Goal: Task Accomplishment & Management: Manage account settings

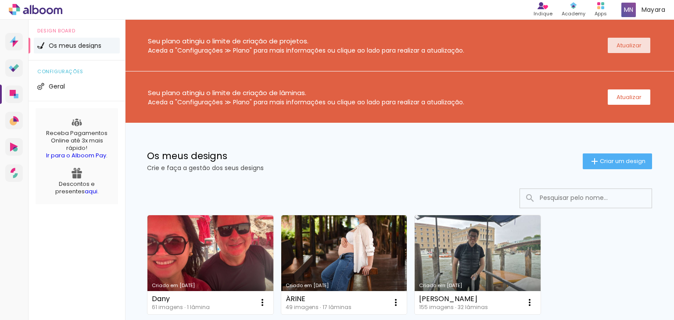
click at [0, 0] on slot "Atualizar" at bounding box center [0, 0] width 0 height 0
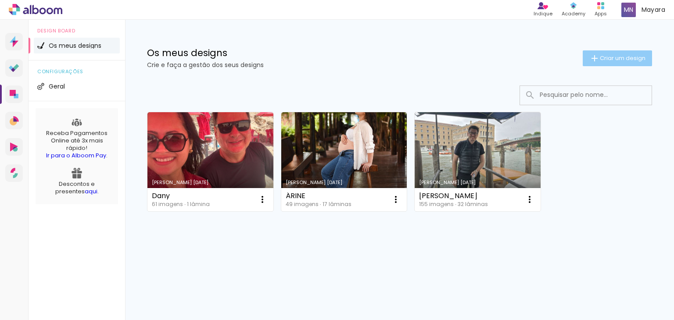
click at [601, 56] on span "Criar um design" at bounding box center [623, 58] width 46 height 6
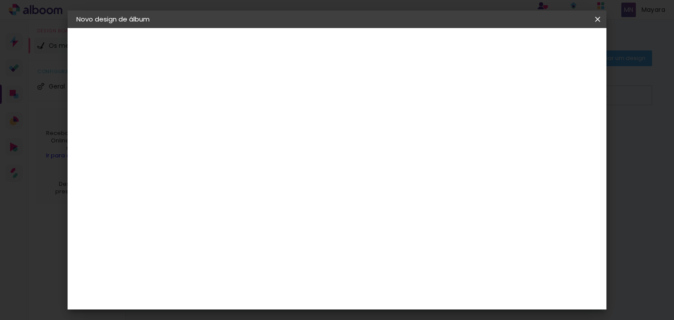
click at [220, 122] on input at bounding box center [220, 118] width 0 height 14
type input "Dany"
type paper-input "Dany"
click at [0, 0] on slot "Avançar" at bounding box center [0, 0] width 0 height 0
click at [0, 0] on slot "Tamanho Livre" at bounding box center [0, 0] width 0 height 0
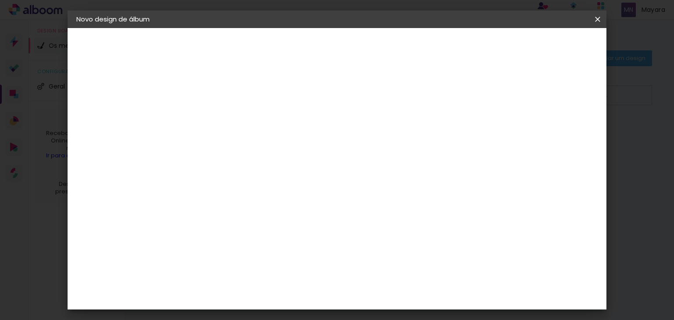
click at [0, 0] on slot "Tamanho Livre" at bounding box center [0, 0] width 0 height 0
click at [0, 0] on slot "Avançar" at bounding box center [0, 0] width 0 height 0
drag, startPoint x: 191, startPoint y: 158, endPoint x: 246, endPoint y: 155, distance: 54.5
click at [246, 99] on div "30 cm cm cm mm A maioria dos laboratórios sugere 5mm de margem." at bounding box center [373, 64] width 383 height 70
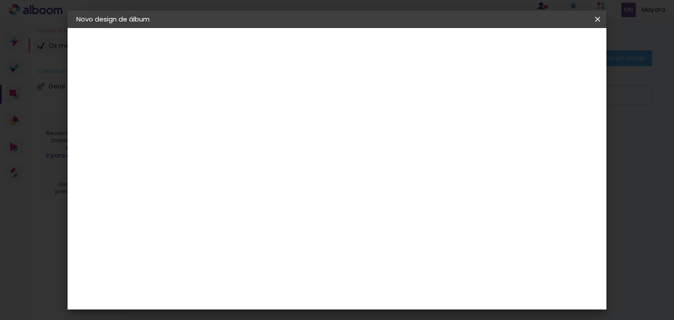
type input "3025"
type paper-input "3025"
drag, startPoint x: 399, startPoint y: 132, endPoint x: 425, endPoint y: 132, distance: 25.9
click at [425, 132] on paper-input-container "5 mm" at bounding box center [409, 136] width 35 height 22
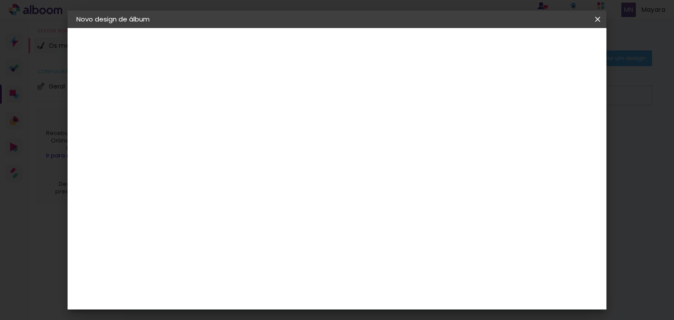
type input "25"
type paper-input "25"
click at [302, 101] on div "30 cm cm cm mm A maioria dos laboratórios sugere 5mm de margem." at bounding box center [242, 66] width 120 height 70
drag, startPoint x: 339, startPoint y: 249, endPoint x: 379, endPoint y: 249, distance: 39.9
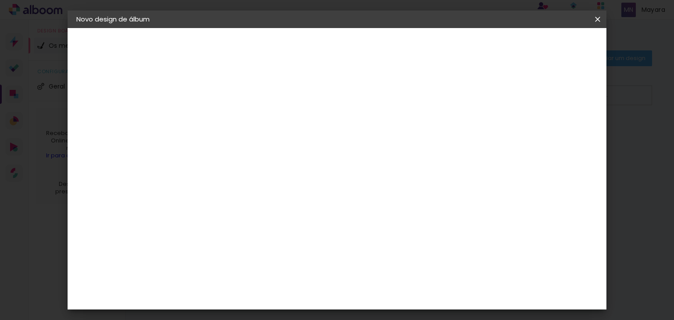
click at [302, 101] on div "30 cm cm cm mm A maioria dos laboratórios sugere 5mm de margem." at bounding box center [242, 66] width 120 height 70
type input "50"
type paper-input "50"
drag, startPoint x: 490, startPoint y: 132, endPoint x: 437, endPoint y: 138, distance: 53.0
click at [437, 99] on div "30 cm cm cm mm A maioria dos laboratórios sugere 5mm de margem." at bounding box center [323, 64] width 282 height 70
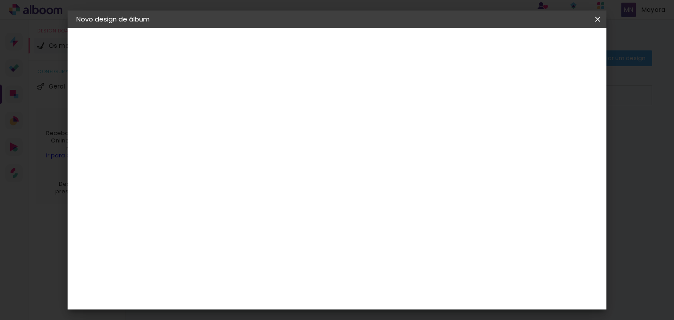
scroll to position [0, 2]
type input "50"
type paper-input "50"
drag, startPoint x: 237, startPoint y: 251, endPoint x: 277, endPoint y: 248, distance: 40.1
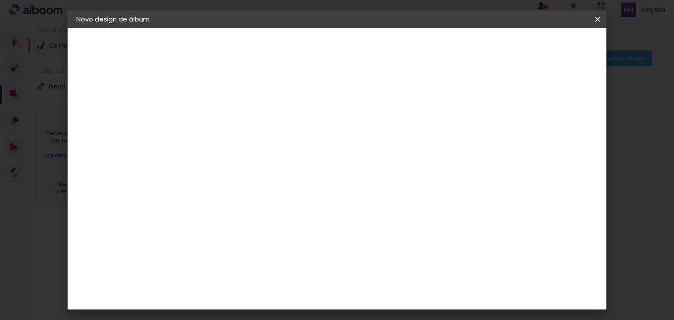
click at [277, 99] on div "30 cm cm cm mm A maioria dos laboratórios sugere 5mm de margem." at bounding box center [323, 64] width 282 height 70
type input "25"
type paper-input "25"
drag, startPoint x: 421, startPoint y: 295, endPoint x: 427, endPoint y: 292, distance: 6.7
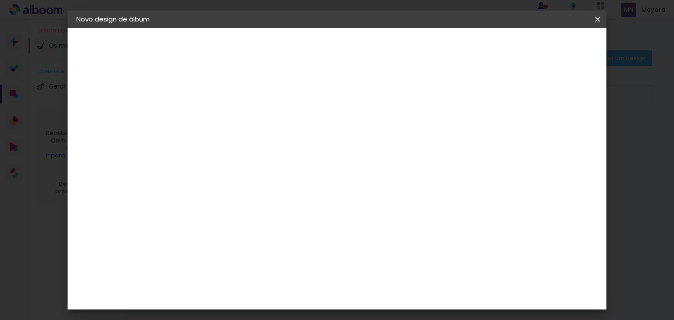
click at [424, 294] on div "cm" at bounding box center [390, 295] width 313 height 31
type input "50"
type paper-input "50"
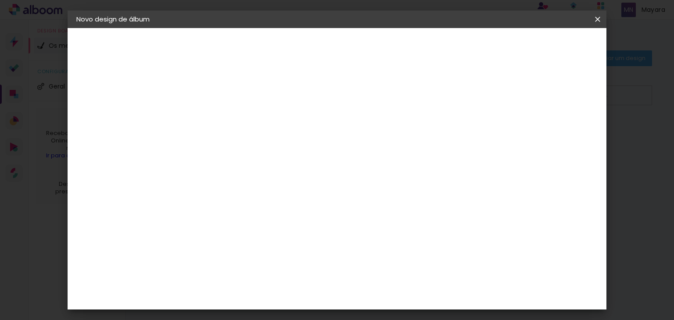
click at [341, 28] on div "mm Mostrar margem 25 cm cm cm mm A maioria dos laboratórios sugere 5mm de marge…" at bounding box center [373, 28] width 383 height 0
click at [561, 37] on header "Tamanho livre Defina a largura, altura e margem das folhas. Voltar Iniciar desi…" at bounding box center [373, 50] width 383 height 45
click at [543, 49] on span "Iniciar design" at bounding box center [523, 46] width 40 height 6
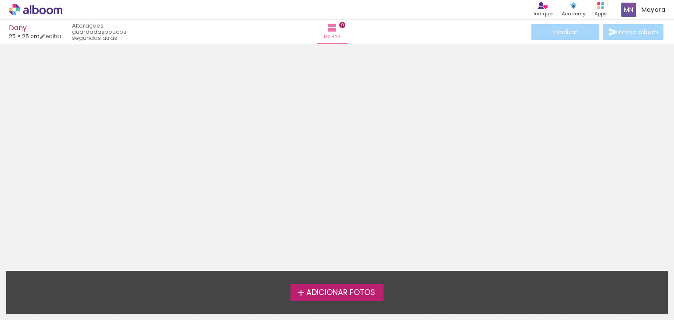
click at [343, 294] on span "Adicionar Fotos" at bounding box center [340, 293] width 69 height 8
click at [0, 0] on input "file" at bounding box center [0, 0] width 0 height 0
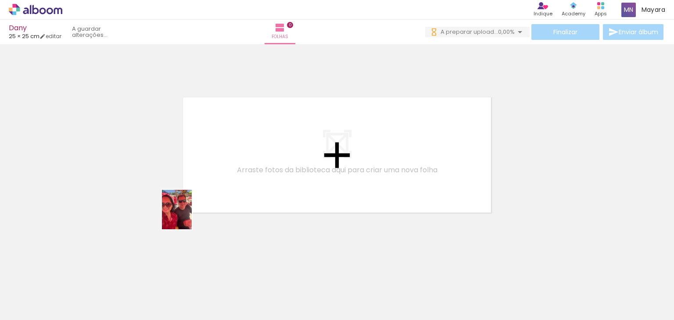
drag, startPoint x: 96, startPoint y: 290, endPoint x: 233, endPoint y: 175, distance: 179.2
click at [233, 175] on quentale-workspace at bounding box center [337, 160] width 674 height 320
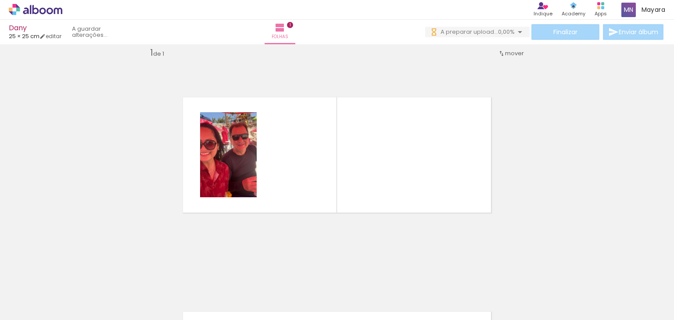
scroll to position [11, 0]
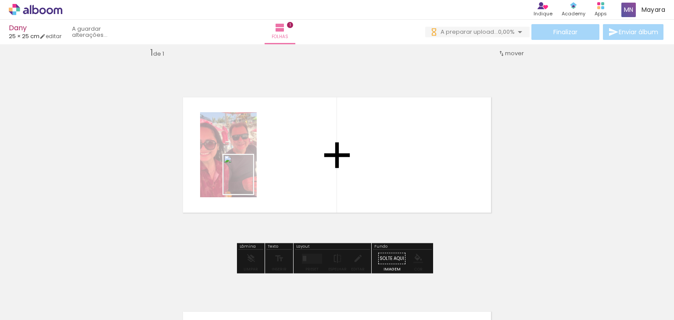
drag, startPoint x: 146, startPoint y: 291, endPoint x: 244, endPoint y: 212, distance: 126.5
click at [266, 155] on quentale-workspace at bounding box center [337, 160] width 674 height 320
drag, startPoint x: 224, startPoint y: 245, endPoint x: 327, endPoint y: 162, distance: 132.3
click at [332, 143] on quentale-workspace at bounding box center [337, 160] width 674 height 320
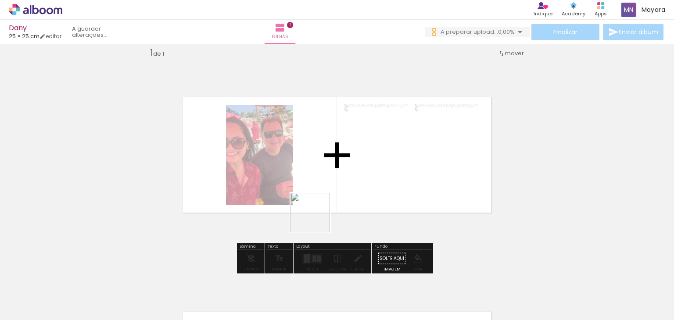
drag, startPoint x: 294, startPoint y: 254, endPoint x: 335, endPoint y: 172, distance: 91.9
click at [335, 172] on quentale-workspace at bounding box center [337, 160] width 674 height 320
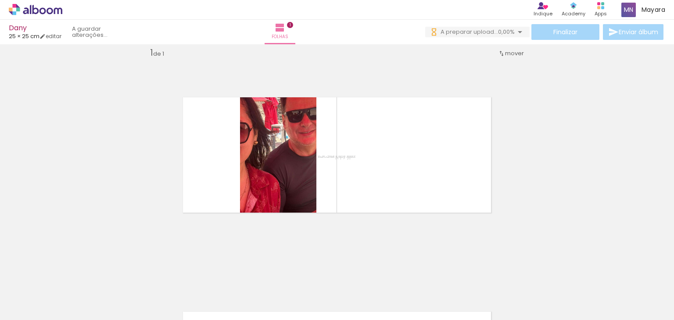
scroll to position [0, 183]
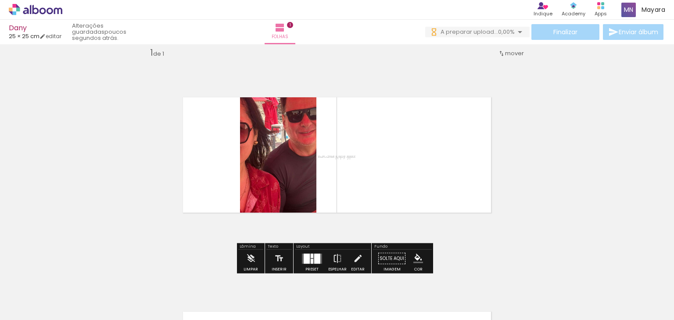
click at [314, 259] on div at bounding box center [317, 259] width 6 height 10
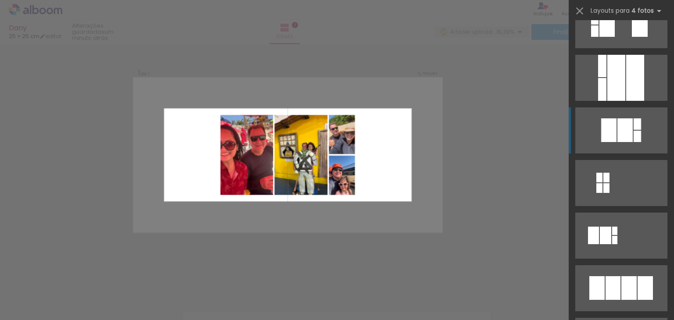
scroll to position [439, 0]
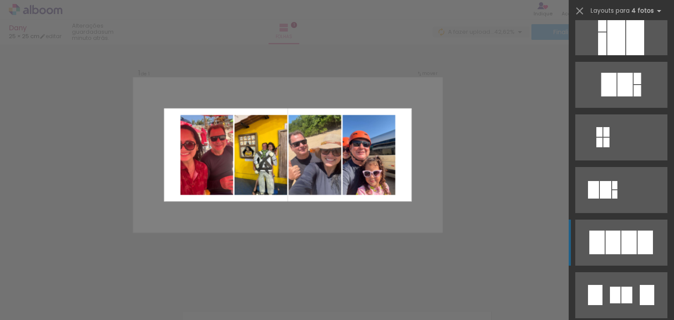
click at [631, 239] on div at bounding box center [629, 243] width 15 height 24
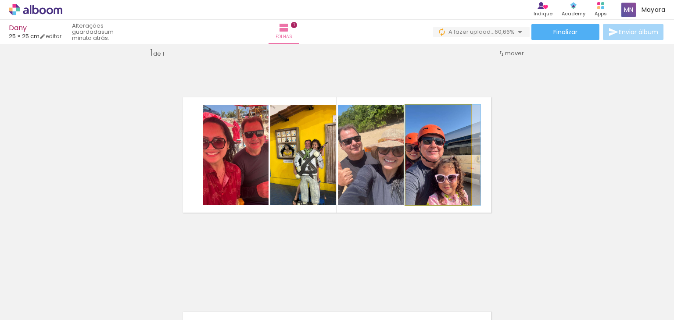
drag, startPoint x: 420, startPoint y: 164, endPoint x: 425, endPoint y: 164, distance: 5.3
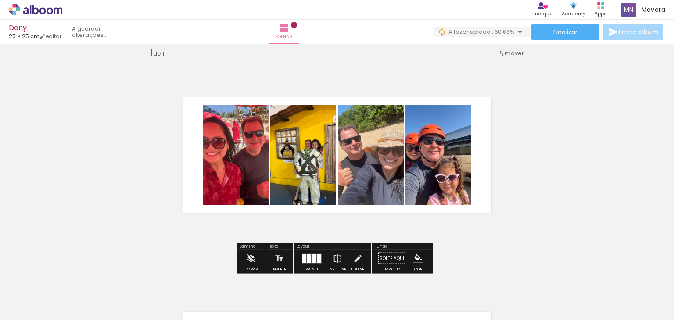
click at [531, 144] on div "Inserir folha 1 de 1" at bounding box center [337, 251] width 674 height 430
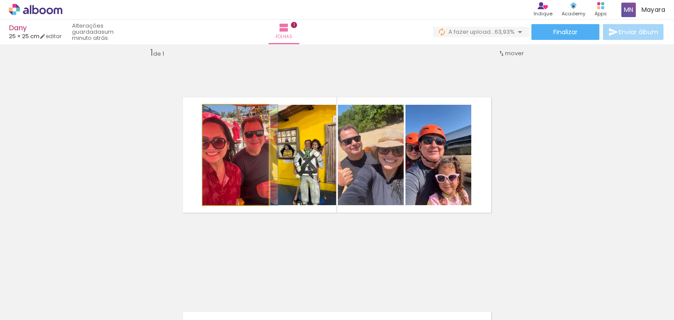
click at [211, 113] on iron-icon at bounding box center [212, 114] width 9 height 9
click at [198, 152] on quentale-layouter at bounding box center [336, 155] width 385 height 193
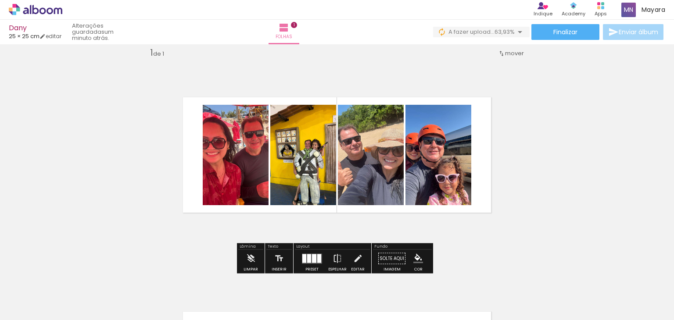
click at [162, 152] on quentale-layouter at bounding box center [336, 155] width 385 height 193
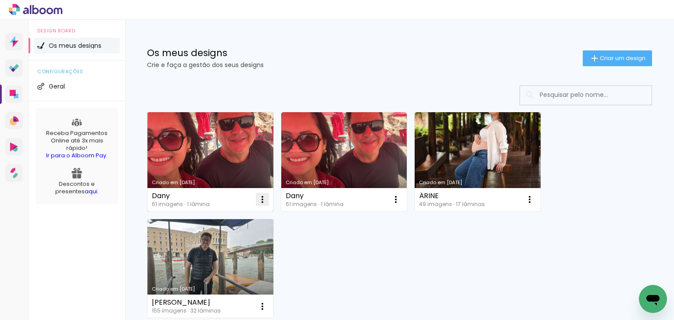
click at [264, 198] on iron-icon at bounding box center [262, 199] width 11 height 11
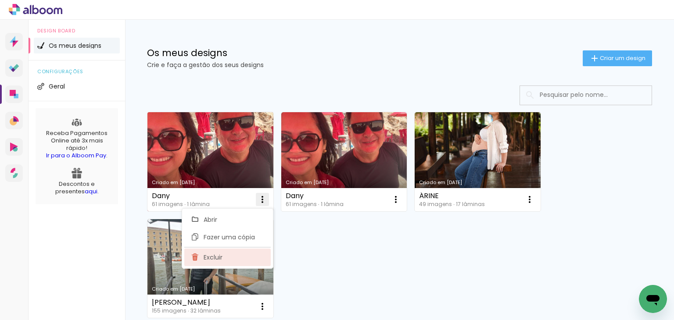
click at [219, 255] on span "Excluir" at bounding box center [213, 258] width 19 height 6
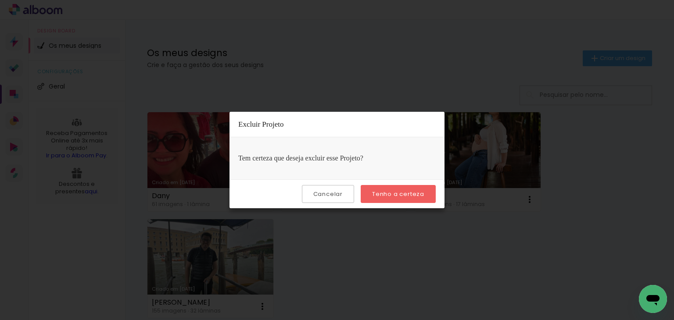
click at [411, 198] on paper-button "Tenho a certeza" at bounding box center [398, 194] width 75 height 18
click at [0, 0] on slot "Tenho a certeza" at bounding box center [0, 0] width 0 height 0
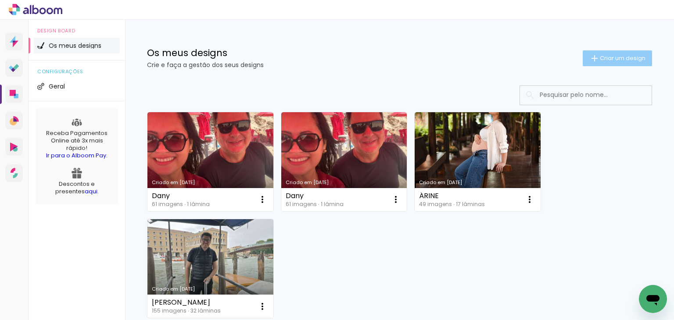
click at [625, 53] on paper-button "Criar um design" at bounding box center [617, 58] width 69 height 16
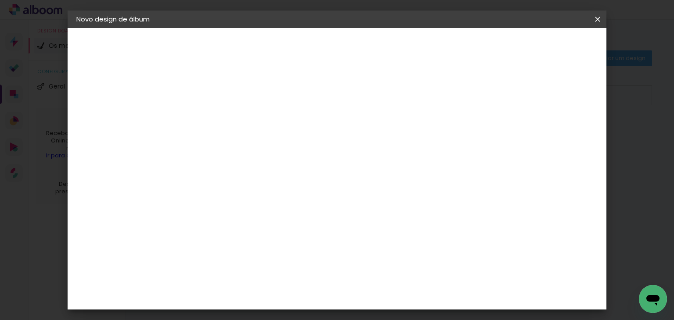
click at [220, 122] on input at bounding box center [220, 118] width 0 height 14
type input "Dany"
type paper-input "Dany"
click at [0, 0] on slot "Avançar" at bounding box center [0, 0] width 0 height 0
click at [0, 0] on slot "Tamanho Livre" at bounding box center [0, 0] width 0 height 0
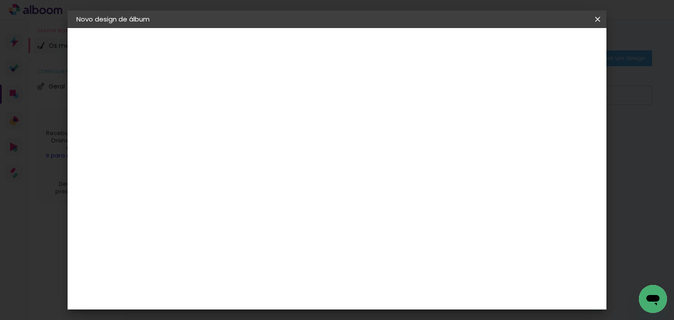
click at [0, 0] on slot "Avançar" at bounding box center [0, 0] width 0 height 0
drag, startPoint x: 193, startPoint y: 159, endPoint x: 204, endPoint y: 158, distance: 11.0
click at [204, 158] on div "30" at bounding box center [197, 159] width 33 height 13
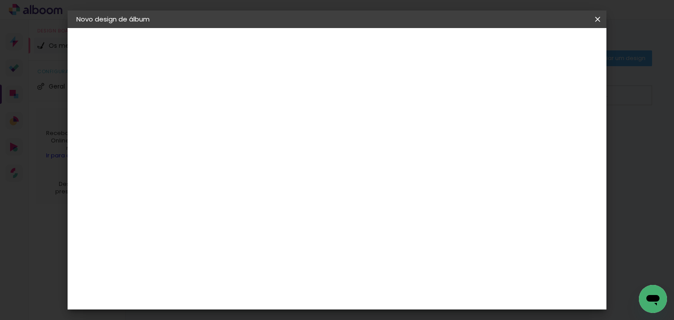
type input "25"
type paper-input "25"
drag, startPoint x: 386, startPoint y: 296, endPoint x: 398, endPoint y: 294, distance: 12.6
click at [398, 294] on div "60" at bounding box center [390, 295] width 33 height 13
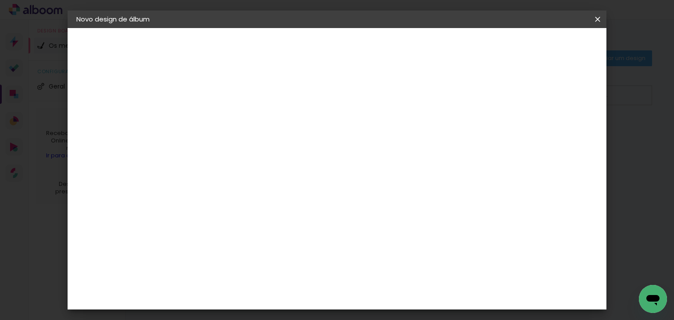
type input "50"
type paper-input "50"
click at [543, 49] on span "Iniciar design" at bounding box center [523, 46] width 40 height 6
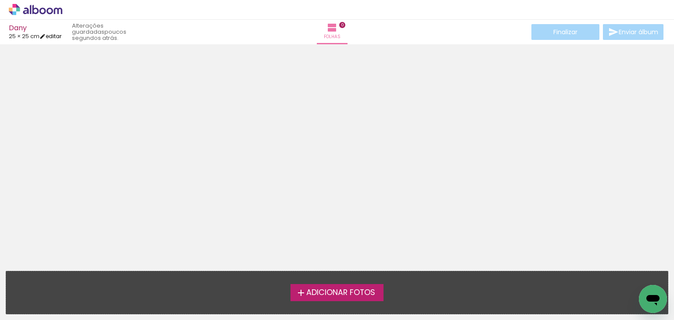
click at [57, 36] on link "editar" at bounding box center [51, 35] width 22 height 7
type input "25"
type input "50"
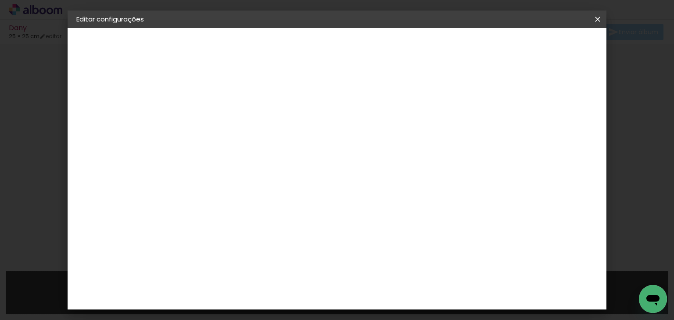
scroll to position [38, 0]
click at [308, 177] on div at bounding box center [272, 156] width 71 height 47
type input "4"
type paper-input "4"
click at [511, 97] on input "4" at bounding box center [508, 94] width 16 height 13
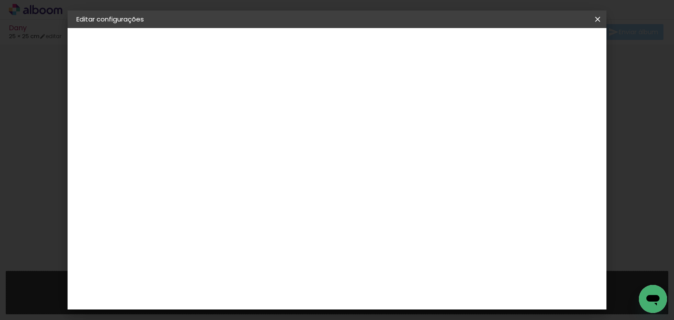
click at [471, 97] on div "25 cm cm cm mm A maioria dos laboratórios sugere 5mm de margem." at bounding box center [327, 108] width 290 height 70
type input "3"
type paper-input "3"
click at [512, 136] on input "3" at bounding box center [508, 132] width 16 height 13
type input "2"
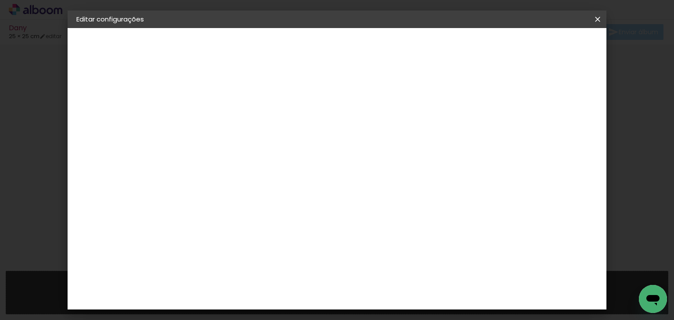
type paper-input "2"
click at [512, 136] on input "2" at bounding box center [509, 132] width 16 height 13
type input "1"
type paper-input "1"
click at [512, 136] on input "1" at bounding box center [511, 132] width 16 height 13
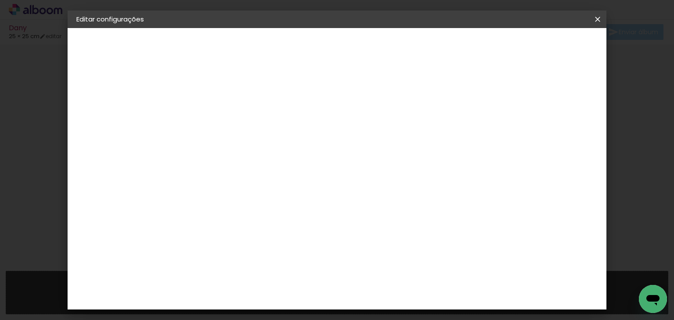
click at [511, 126] on input "1" at bounding box center [511, 132] width 16 height 13
type input "2"
type paper-input "2"
click at [511, 128] on input "2" at bounding box center [511, 132] width 16 height 13
type input "3"
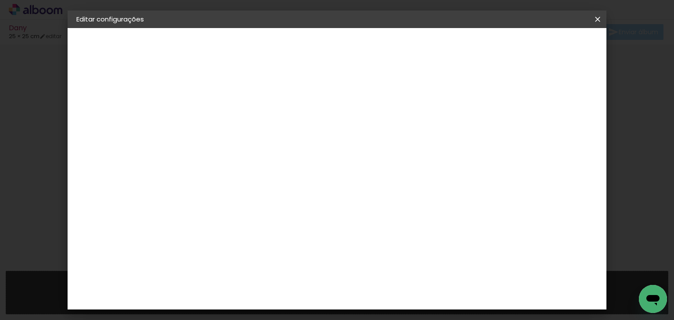
type paper-input "3"
click at [513, 128] on input "3" at bounding box center [510, 132] width 16 height 13
click at [449, 48] on span "Guardar configurações" at bounding box center [419, 49] width 60 height 12
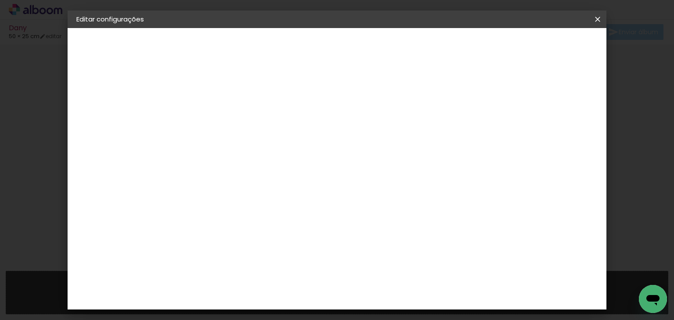
click at [376, 41] on paper-button "Voltar" at bounding box center [359, 46] width 36 height 15
click at [600, 16] on iron-icon at bounding box center [598, 19] width 11 height 9
click at [0, 0] on slot "Tamanho Livre" at bounding box center [0, 0] width 0 height 0
click at [369, 133] on paper-item "Tamanho Livre" at bounding box center [330, 133] width 76 height 19
click at [0, 0] on slot "Tamanho Livre" at bounding box center [0, 0] width 0 height 0
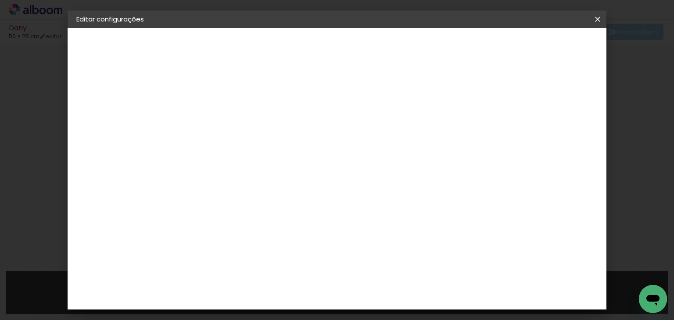
click at [0, 0] on slot "Avançar" at bounding box center [0, 0] width 0 height 0
click at [458, 53] on paper-button "Guardar configurações" at bounding box center [419, 49] width 77 height 21
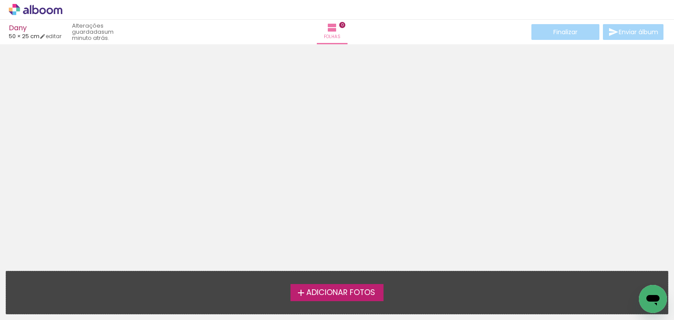
scroll to position [28, 0]
click at [340, 296] on span "Adicionar Fotos" at bounding box center [340, 293] width 69 height 8
click at [0, 0] on input "file" at bounding box center [0, 0] width 0 height 0
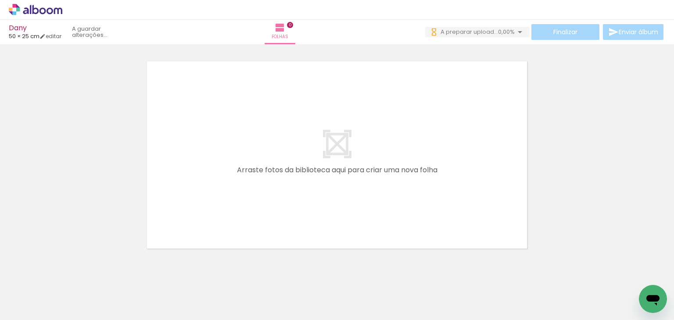
scroll to position [0, 0]
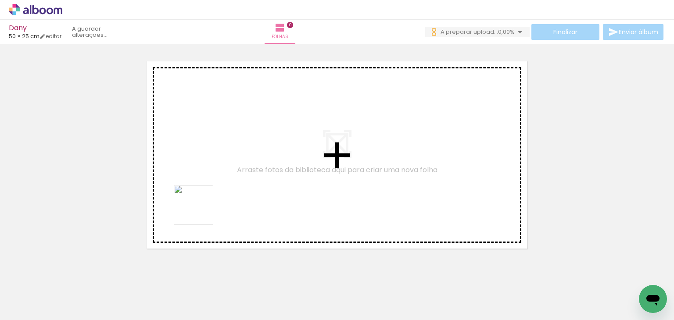
drag, startPoint x: 77, startPoint y: 285, endPoint x: 201, endPoint y: 209, distance: 145.6
click at [201, 209] on quentale-workspace at bounding box center [337, 160] width 674 height 320
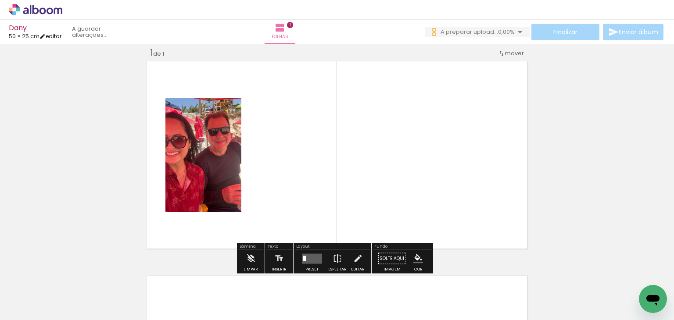
click at [58, 37] on link "editar" at bounding box center [51, 35] width 22 height 7
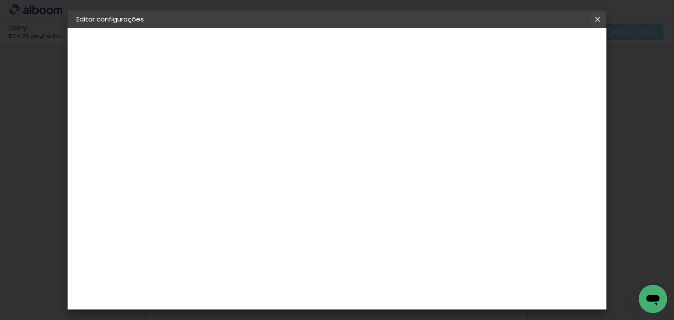
click at [599, 19] on iron-icon at bounding box center [598, 19] width 11 height 9
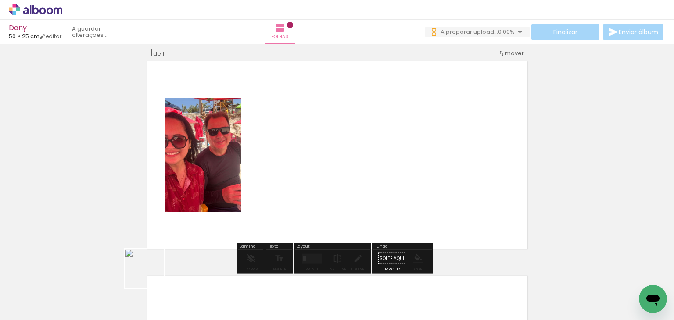
drag, startPoint x: 147, startPoint y: 295, endPoint x: 258, endPoint y: 161, distance: 173.3
click at [258, 161] on quentale-workspace at bounding box center [337, 160] width 674 height 320
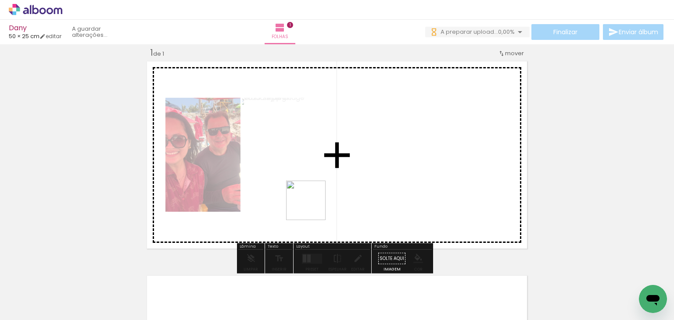
drag, startPoint x: 301, startPoint y: 217, endPoint x: 342, endPoint y: 188, distance: 50.8
click at [354, 158] on quentale-workspace at bounding box center [337, 160] width 674 height 320
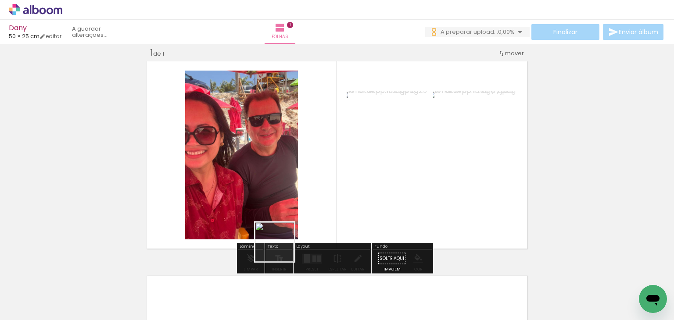
drag, startPoint x: 281, startPoint y: 249, endPoint x: 333, endPoint y: 174, distance: 90.8
click at [333, 174] on quentale-workspace at bounding box center [337, 160] width 674 height 320
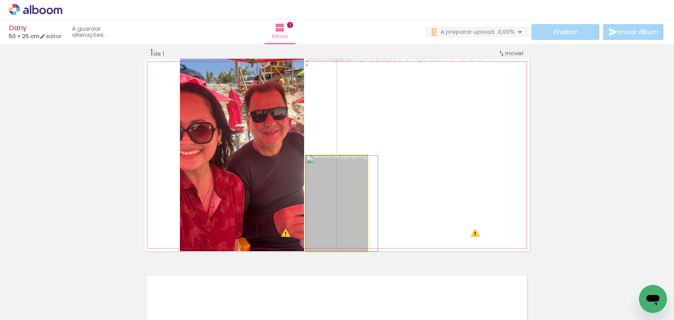
drag, startPoint x: 333, startPoint y: 216, endPoint x: 341, endPoint y: 215, distance: 8.4
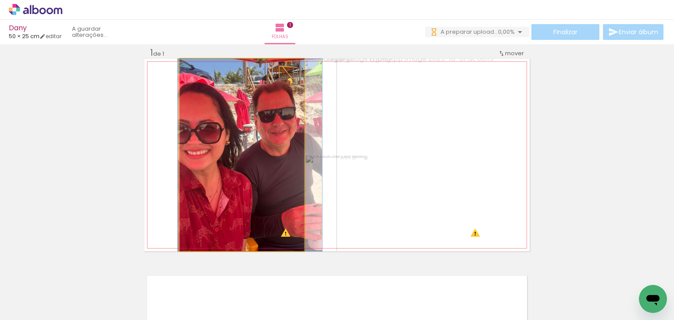
drag, startPoint x: 237, startPoint y: 161, endPoint x: 244, endPoint y: 161, distance: 7.9
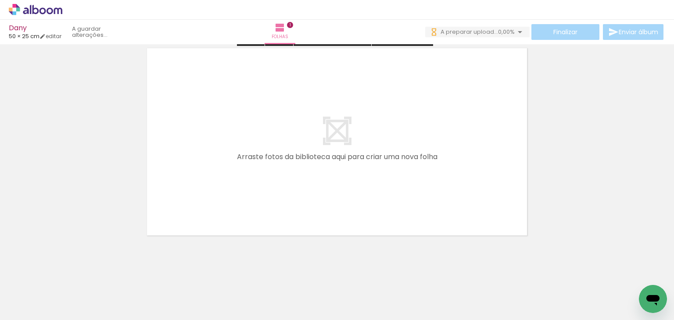
scroll to position [242, 0]
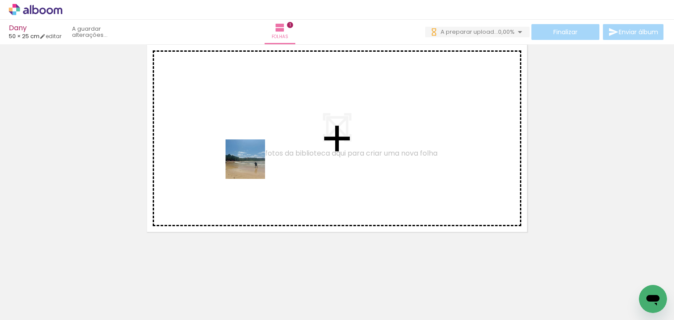
drag, startPoint x: 261, startPoint y: 201, endPoint x: 336, endPoint y: 284, distance: 111.3
click at [252, 163] on quentale-workspace at bounding box center [337, 160] width 674 height 320
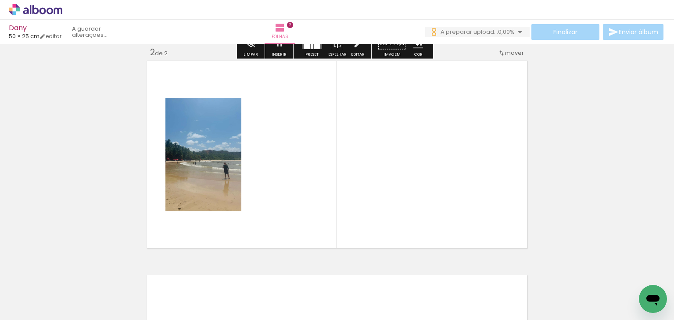
scroll to position [226, 0]
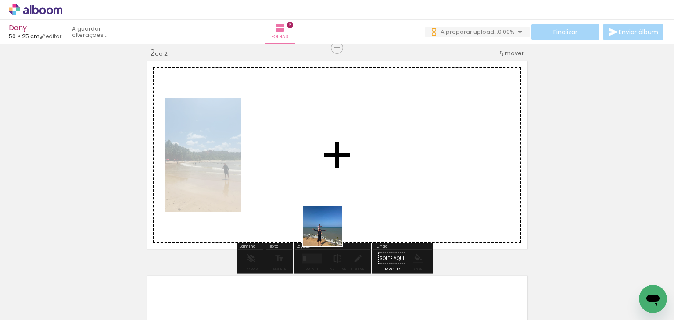
drag, startPoint x: 329, startPoint y: 286, endPoint x: 319, endPoint y: 164, distance: 122.9
click at [319, 164] on quentale-workspace at bounding box center [337, 160] width 674 height 320
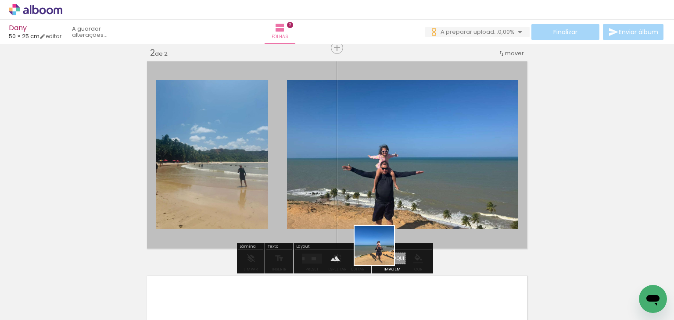
drag, startPoint x: 385, startPoint y: 272, endPoint x: 373, endPoint y: 174, distance: 98.2
click at [373, 178] on quentale-workspace at bounding box center [337, 160] width 674 height 320
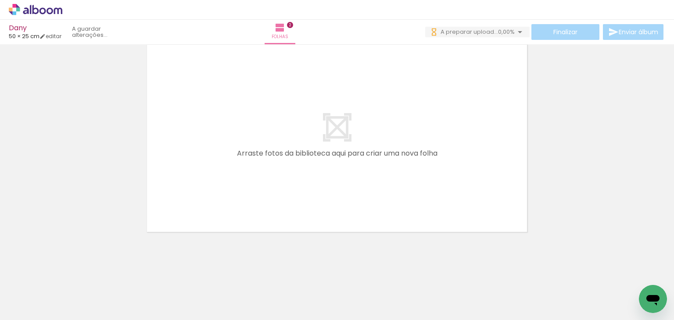
scroll to position [0, 287]
drag, startPoint x: 158, startPoint y: 299, endPoint x: 224, endPoint y: 228, distance: 96.6
click at [228, 177] on quentale-workspace at bounding box center [337, 160] width 674 height 320
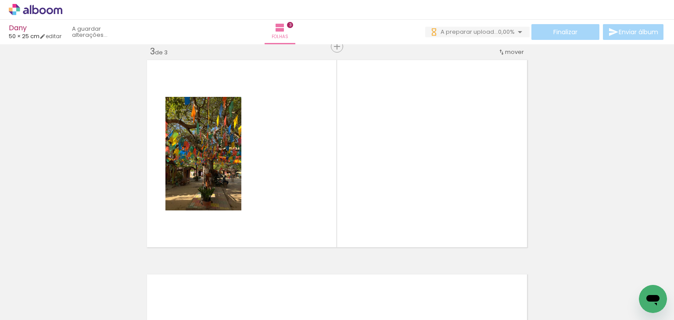
scroll to position [441, 0]
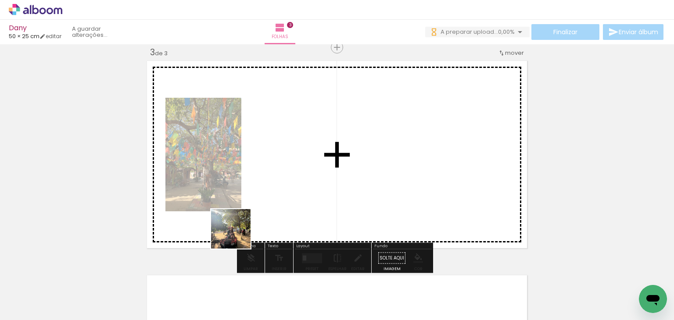
drag, startPoint x: 203, startPoint y: 298, endPoint x: 262, endPoint y: 237, distance: 84.1
click at [265, 197] on quentale-workspace at bounding box center [337, 160] width 674 height 320
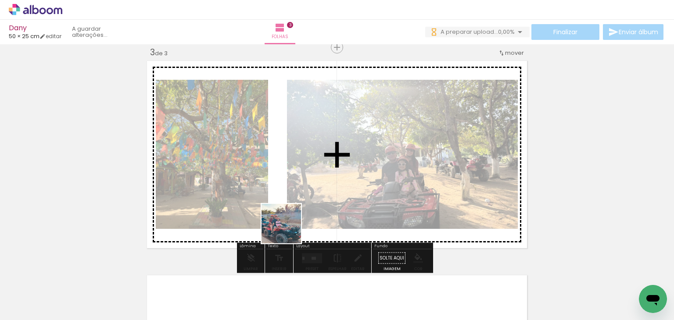
drag, startPoint x: 283, startPoint y: 241, endPoint x: 299, endPoint y: 213, distance: 32.7
click at [306, 165] on quentale-workspace at bounding box center [337, 160] width 674 height 320
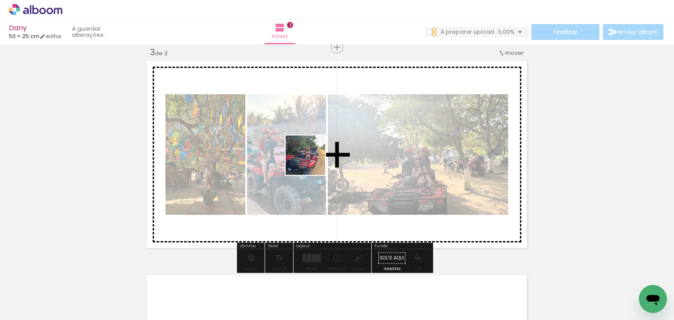
drag, startPoint x: 304, startPoint y: 215, endPoint x: 323, endPoint y: 230, distance: 25.3
click at [313, 155] on quentale-workspace at bounding box center [337, 160] width 674 height 320
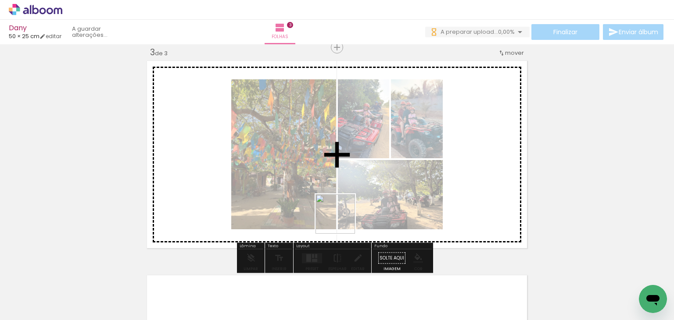
drag, startPoint x: 349, startPoint y: 301, endPoint x: 341, endPoint y: 154, distance: 147.3
click at [341, 161] on quentale-workspace at bounding box center [337, 160] width 674 height 320
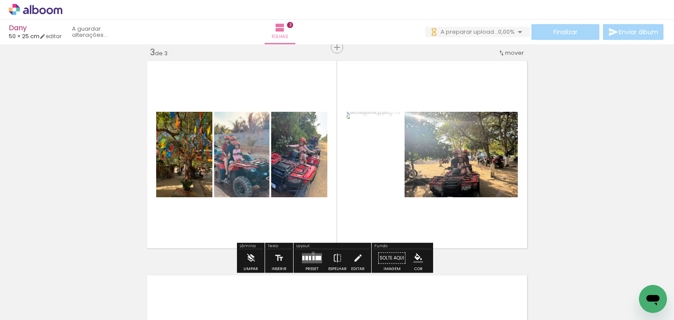
click at [311, 253] on quentale-layouter at bounding box center [312, 258] width 20 height 10
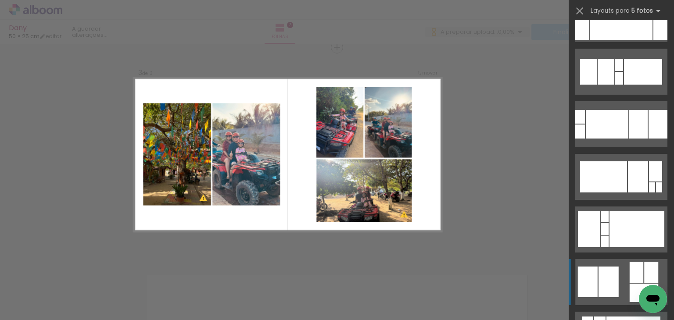
scroll to position [307, 0]
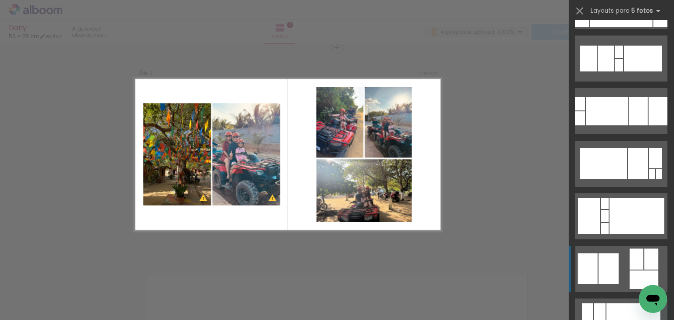
click at [622, 279] on quentale-layouter at bounding box center [621, 269] width 92 height 46
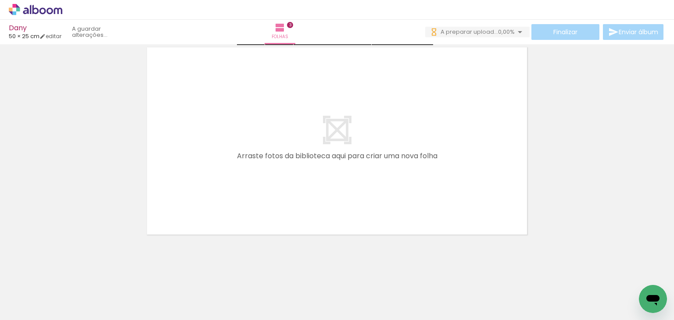
scroll to position [672, 0]
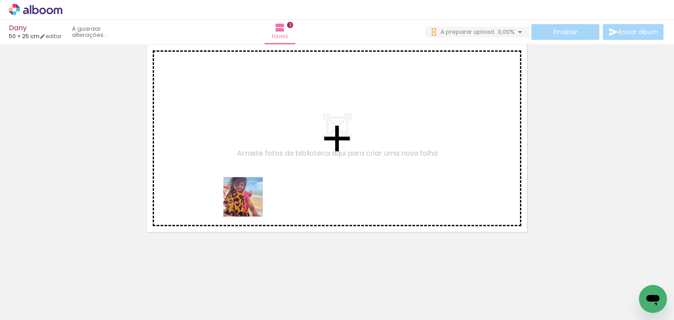
drag, startPoint x: 240, startPoint y: 282, endPoint x: 273, endPoint y: 246, distance: 49.1
click at [253, 171] on quentale-workspace at bounding box center [337, 160] width 674 height 320
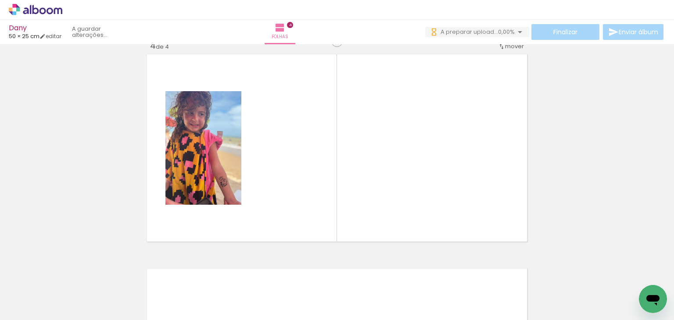
scroll to position [655, 0]
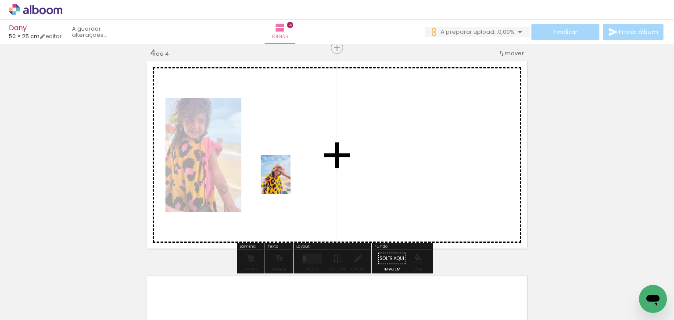
drag, startPoint x: 287, startPoint y: 281, endPoint x: 287, endPoint y: 177, distance: 104.5
click at [287, 177] on quentale-workspace at bounding box center [337, 160] width 674 height 320
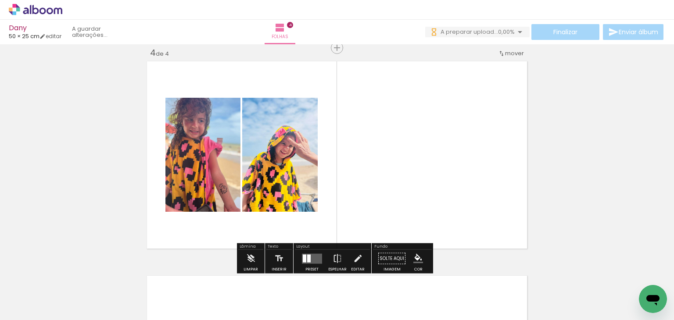
click at [334, 300] on div at bounding box center [333, 290] width 33 height 43
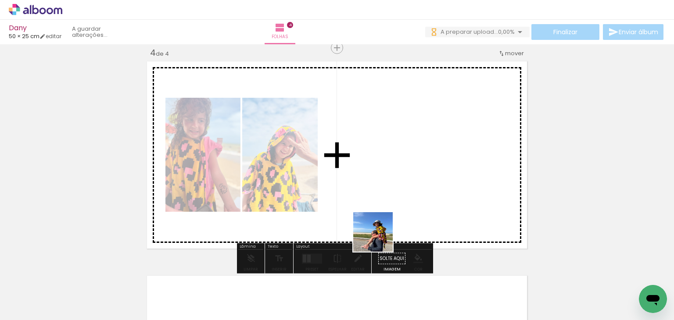
drag, startPoint x: 388, startPoint y: 284, endPoint x: 370, endPoint y: 175, distance: 110.7
click at [370, 177] on quentale-workspace at bounding box center [337, 160] width 674 height 320
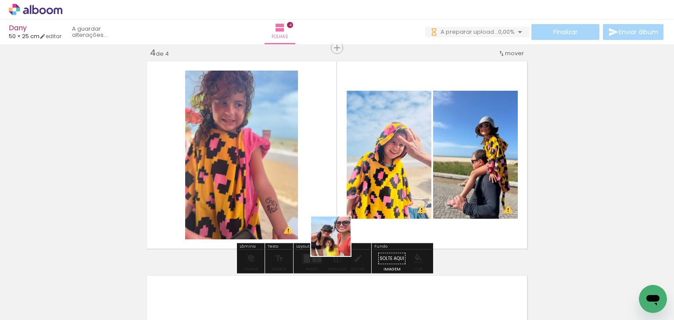
drag, startPoint x: 346, startPoint y: 298, endPoint x: 335, endPoint y: 177, distance: 121.6
click at [335, 177] on quentale-workspace at bounding box center [337, 160] width 674 height 320
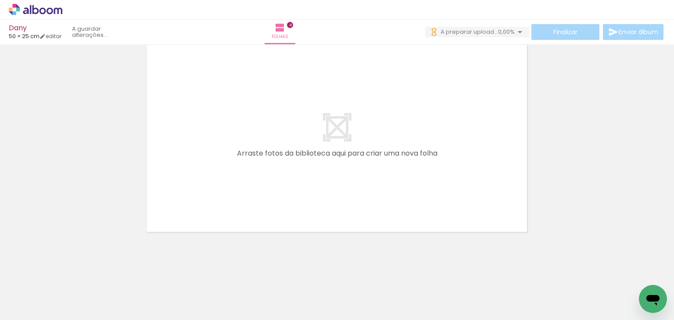
scroll to position [0, 701]
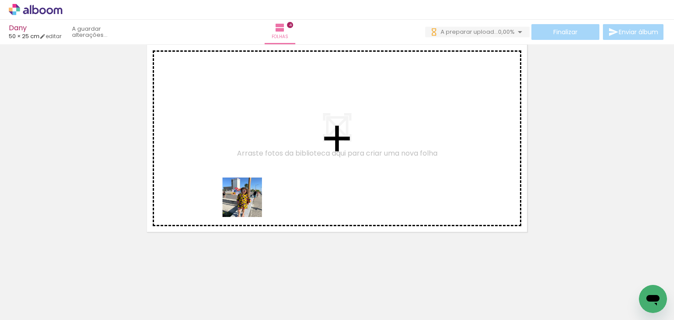
drag, startPoint x: 270, startPoint y: 301, endPoint x: 270, endPoint y: 244, distance: 56.2
click at [239, 166] on quentale-workspace at bounding box center [337, 160] width 674 height 320
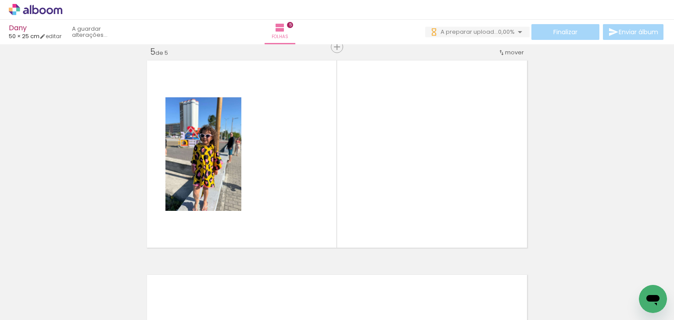
scroll to position [870, 0]
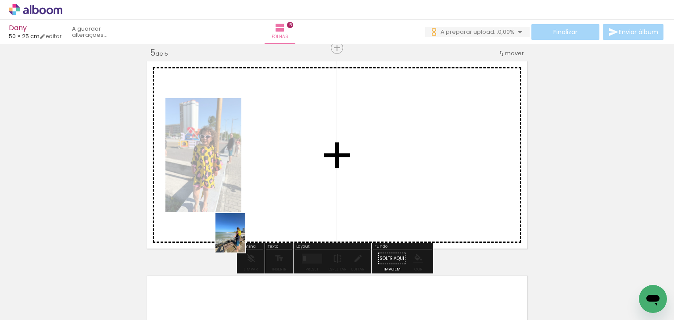
drag, startPoint x: 240, startPoint y: 275, endPoint x: 259, endPoint y: 231, distance: 48.0
click at [249, 192] on quentale-workspace at bounding box center [337, 160] width 674 height 320
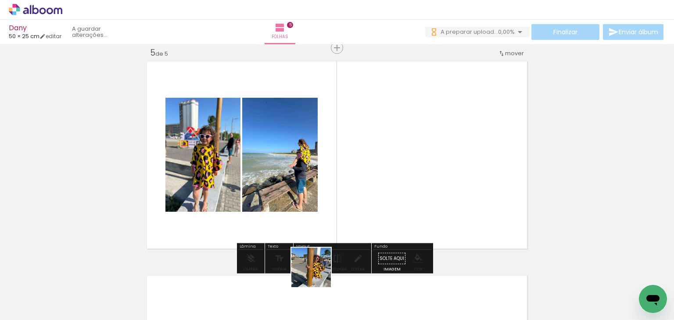
drag, startPoint x: 318, startPoint y: 287, endPoint x: 331, endPoint y: 216, distance: 71.8
click at [318, 193] on quentale-workspace at bounding box center [337, 160] width 674 height 320
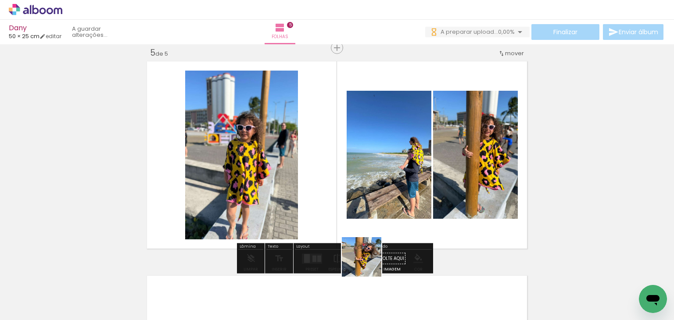
drag, startPoint x: 369, startPoint y: 297, endPoint x: 352, endPoint y: 187, distance: 111.9
click at [352, 194] on quentale-workspace at bounding box center [337, 160] width 674 height 320
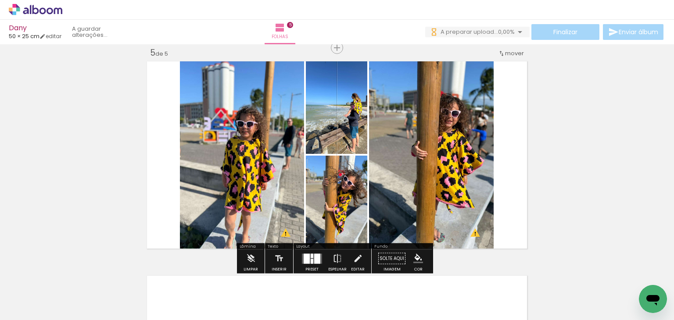
click at [308, 262] on quentale-layouter at bounding box center [312, 259] width 20 height 10
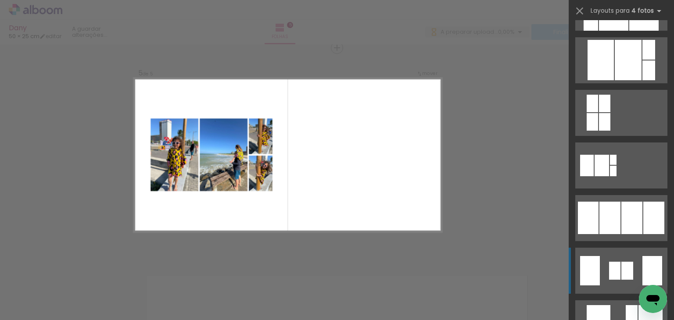
scroll to position [483, 0]
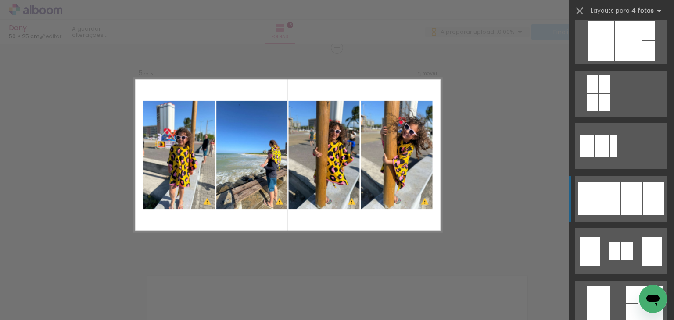
click at [629, 205] on div at bounding box center [632, 199] width 21 height 32
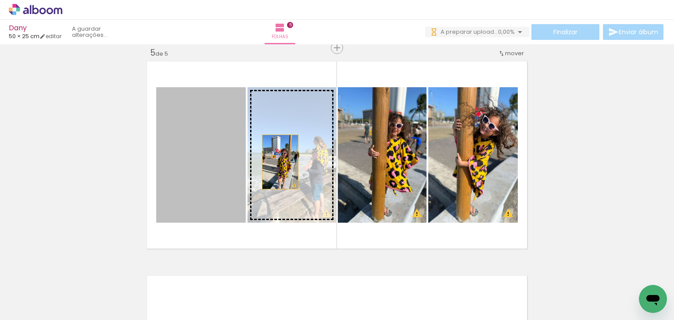
drag, startPoint x: 210, startPoint y: 163, endPoint x: 277, endPoint y: 162, distance: 67.2
click at [0, 0] on slot at bounding box center [0, 0] width 0 height 0
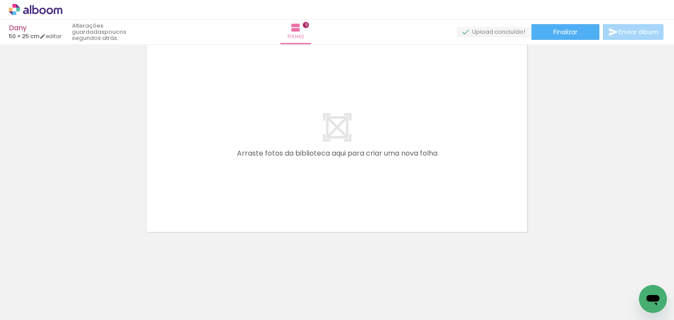
scroll to position [0, 721]
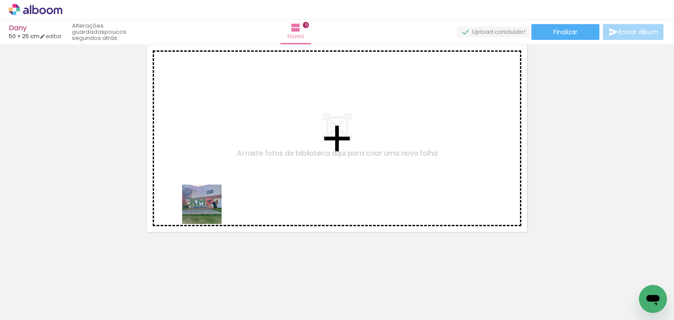
drag, startPoint x: 156, startPoint y: 294, endPoint x: 266, endPoint y: 240, distance: 122.5
click at [212, 204] on quentale-workspace at bounding box center [337, 160] width 674 height 320
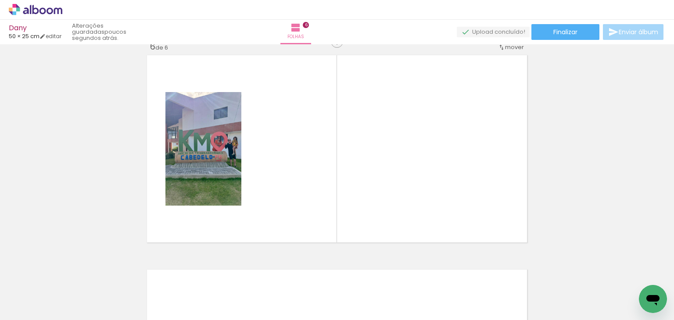
scroll to position [1084, 0]
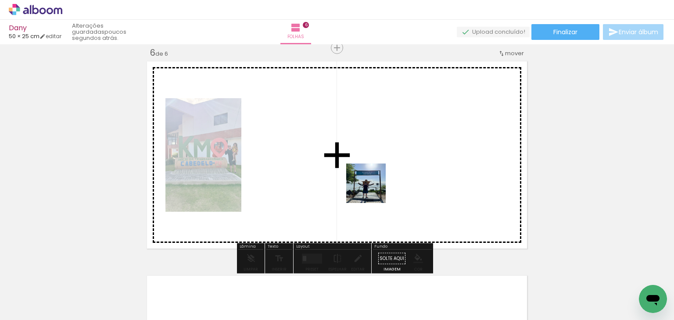
drag, startPoint x: 396, startPoint y: 244, endPoint x: 442, endPoint y: 239, distance: 46.8
click at [367, 176] on quentale-workspace at bounding box center [337, 160] width 674 height 320
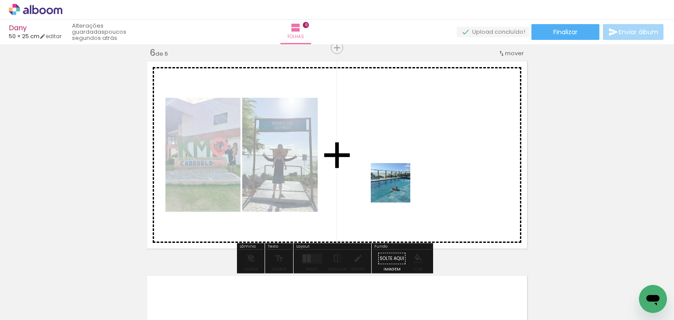
drag, startPoint x: 454, startPoint y: 296, endPoint x: 383, endPoint y: 149, distance: 162.9
click at [384, 151] on quentale-workspace at bounding box center [337, 160] width 674 height 320
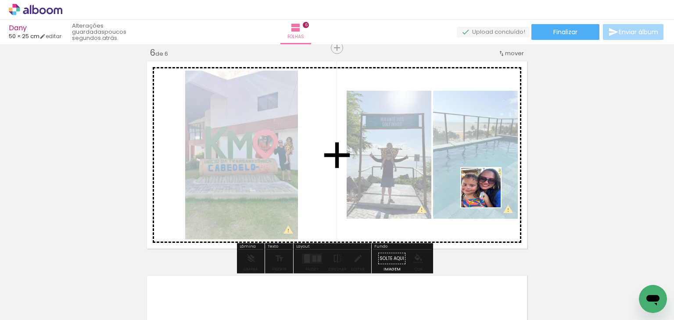
drag, startPoint x: 498, startPoint y: 298, endPoint x: 479, endPoint y: 181, distance: 119.1
click at [475, 158] on quentale-workspace at bounding box center [337, 160] width 674 height 320
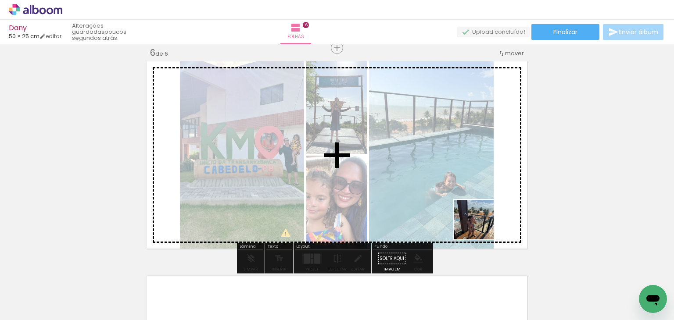
drag, startPoint x: 547, startPoint y: 299, endPoint x: 446, endPoint y: 187, distance: 150.7
click at [447, 189] on quentale-workspace at bounding box center [337, 160] width 674 height 320
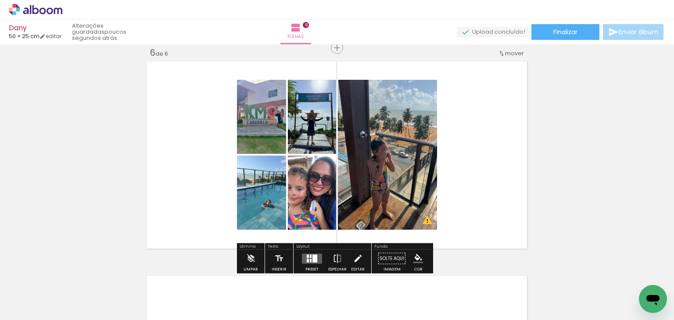
click at [356, 254] on iron-icon at bounding box center [358, 259] width 10 height 18
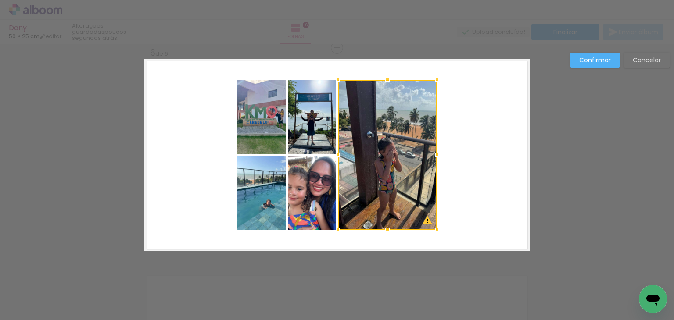
drag, startPoint x: 379, startPoint y: 163, endPoint x: 385, endPoint y: 163, distance: 5.3
click at [385, 163] on div at bounding box center [387, 155] width 99 height 150
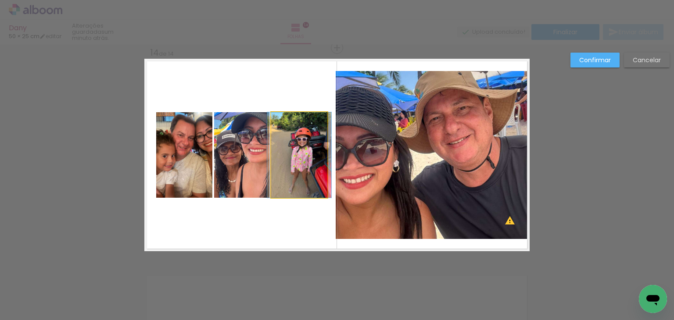
click at [291, 163] on quentale-photo at bounding box center [299, 155] width 56 height 86
click at [0, 0] on slot "Confirmar" at bounding box center [0, 0] width 0 height 0
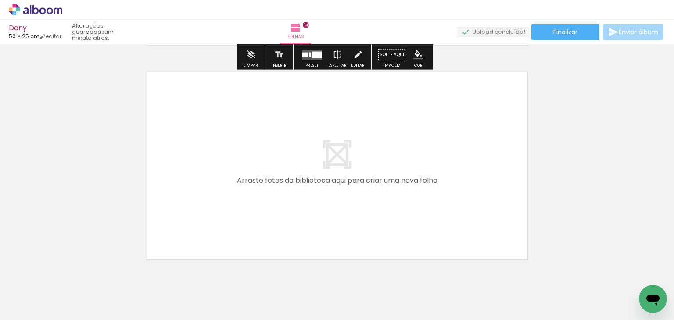
scroll to position [3033, 0]
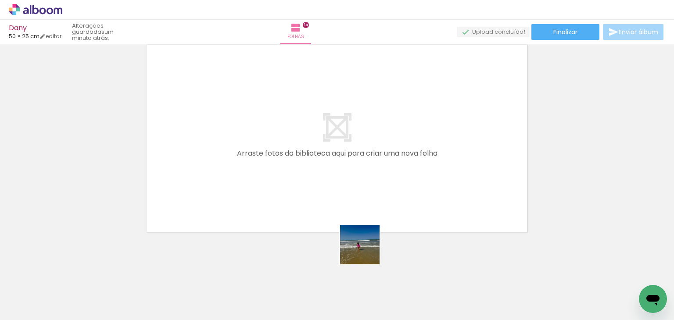
drag, startPoint x: 367, startPoint y: 252, endPoint x: 466, endPoint y: 244, distance: 100.0
click at [307, 162] on quentale-workspace at bounding box center [337, 160] width 674 height 320
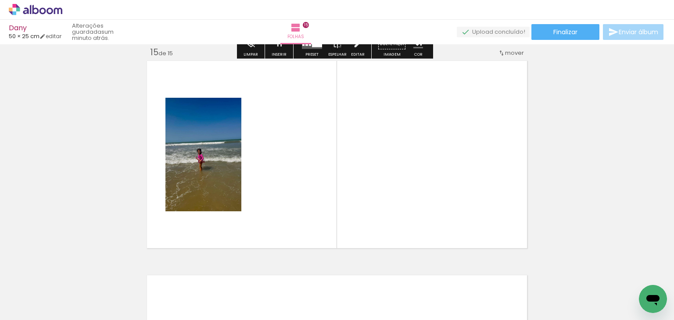
scroll to position [3016, 0]
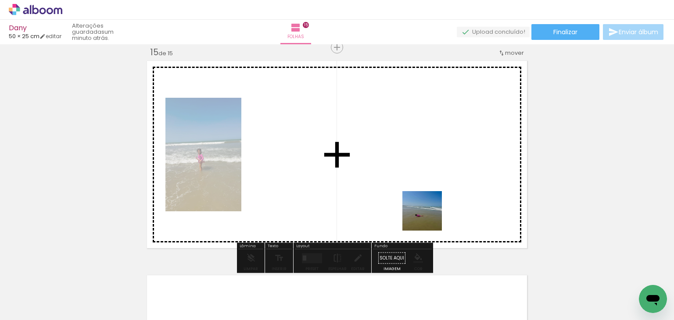
drag, startPoint x: 480, startPoint y: 289, endPoint x: 529, endPoint y: 277, distance: 51.0
click at [335, 158] on quentale-workspace at bounding box center [337, 160] width 674 height 320
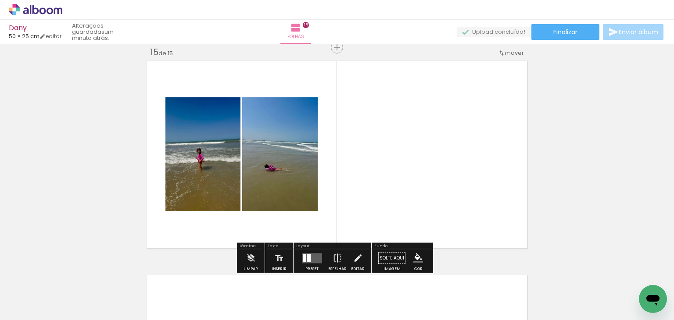
drag, startPoint x: 550, startPoint y: 296, endPoint x: 519, endPoint y: 223, distance: 78.5
click at [357, 150] on quentale-workspace at bounding box center [337, 160] width 674 height 320
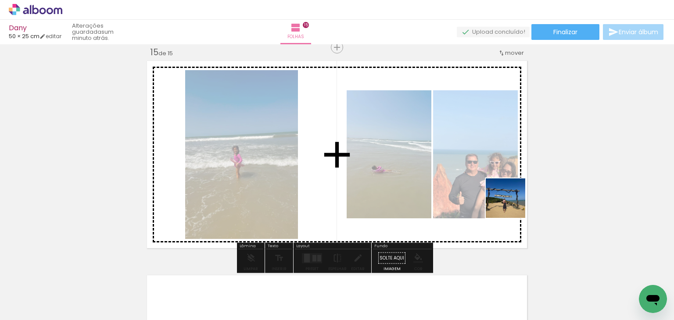
drag, startPoint x: 591, startPoint y: 283, endPoint x: 490, endPoint y: 208, distance: 126.2
click at [451, 156] on quentale-workspace at bounding box center [337, 160] width 674 height 320
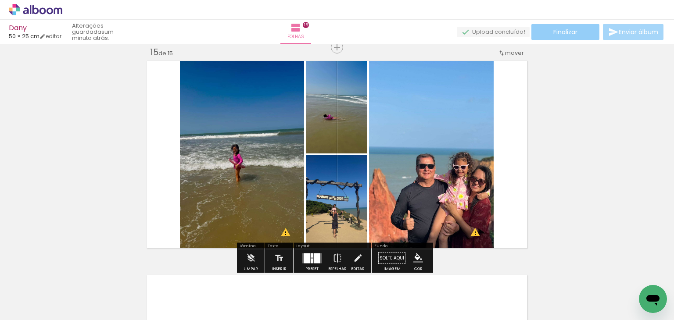
click at [571, 33] on span "Finalizar" at bounding box center [566, 32] width 24 height 6
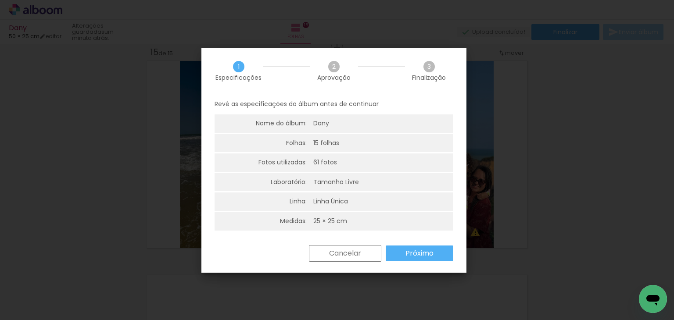
click at [0, 0] on slot "Próximo" at bounding box center [0, 0] width 0 height 0
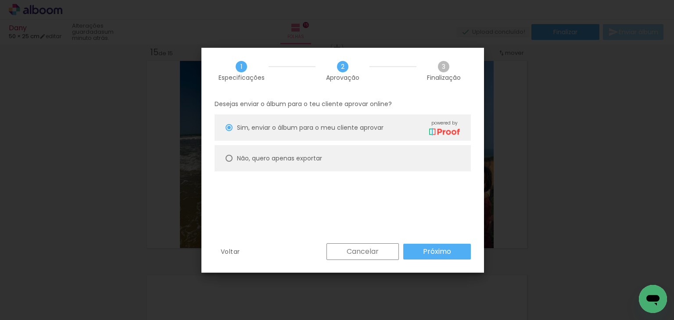
click at [0, 0] on slot "Não, quero apenas exportar" at bounding box center [0, 0] width 0 height 0
type paper-radio-button "on"
click at [0, 0] on slot "Próximo" at bounding box center [0, 0] width 0 height 0
type input "Alta, 300 DPI"
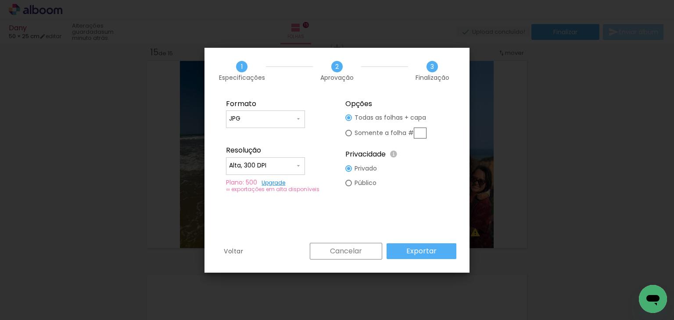
click at [273, 117] on input "JPG" at bounding box center [262, 119] width 66 height 9
click at [272, 138] on paper-item "PDF" at bounding box center [265, 135] width 79 height 18
type input "PDF"
click at [0, 0] on slot "Exportar" at bounding box center [0, 0] width 0 height 0
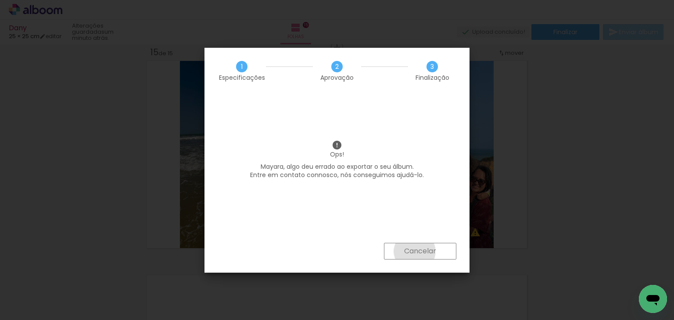
click at [0, 0] on slot "Cancelar" at bounding box center [0, 0] width 0 height 0
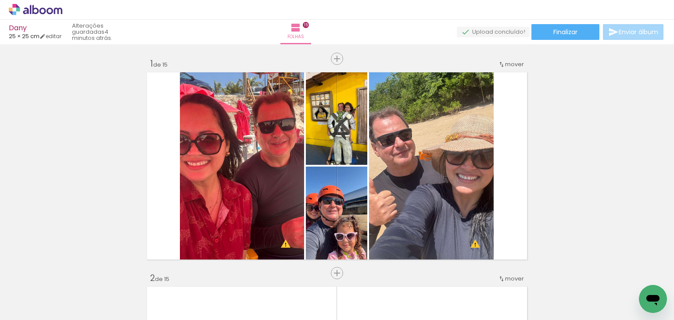
scroll to position [0, 2399]
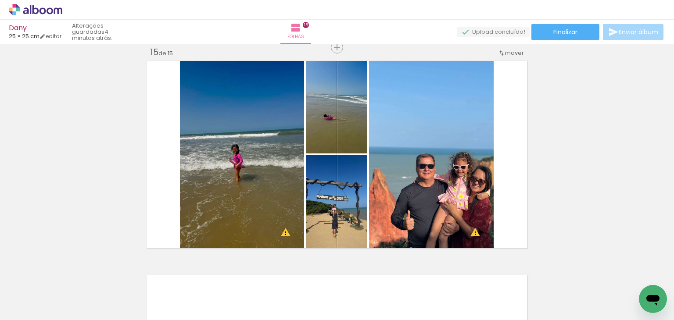
click at [498, 31] on quentale-upload-monitor at bounding box center [493, 32] width 73 height 11
click at [560, 32] on span "Finalizar" at bounding box center [566, 32] width 24 height 6
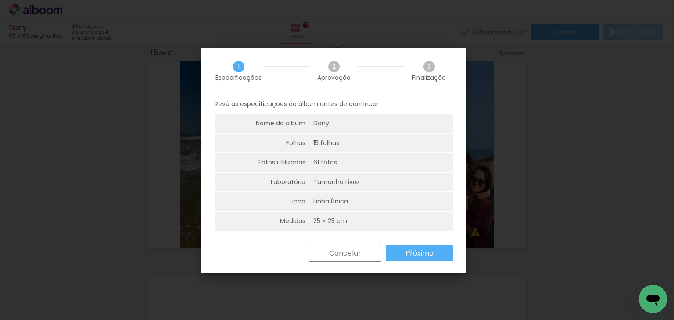
click at [0, 0] on slot "Próximo" at bounding box center [0, 0] width 0 height 0
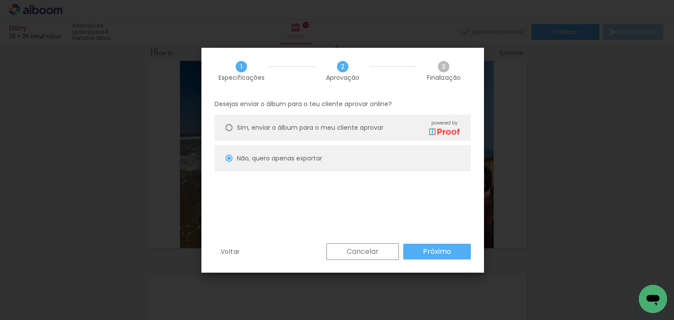
click at [407, 252] on paper-button "Próximo" at bounding box center [437, 252] width 68 height 16
type input "Alta, 300 DPI"
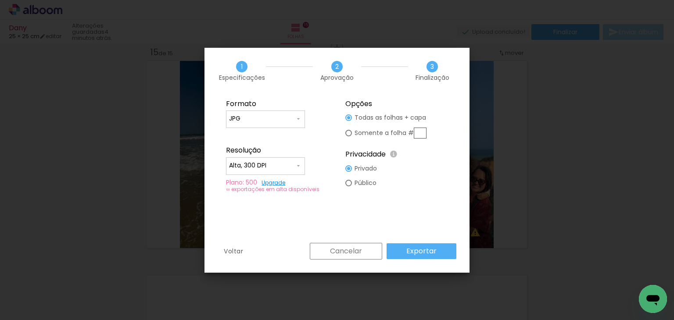
click at [0, 0] on slot "Exportar" at bounding box center [0, 0] width 0 height 0
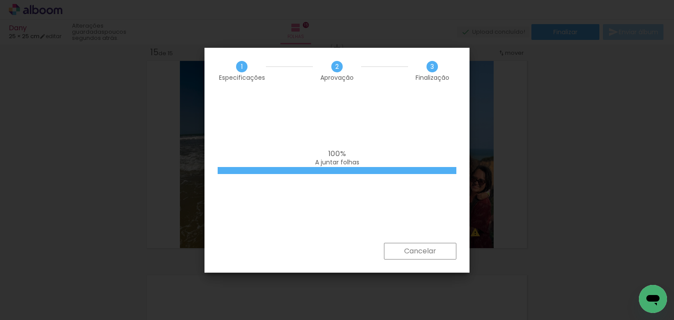
scroll to position [0, 2399]
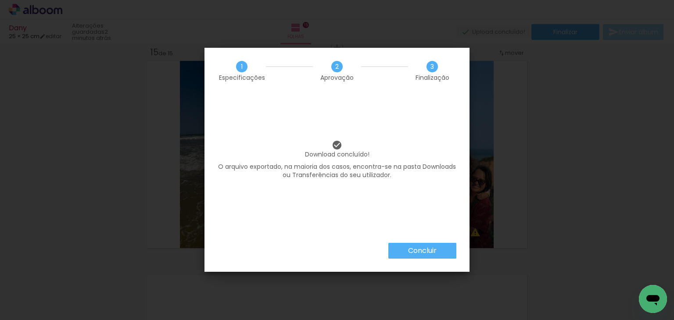
click at [440, 250] on paper-button "Concluir" at bounding box center [422, 251] width 68 height 16
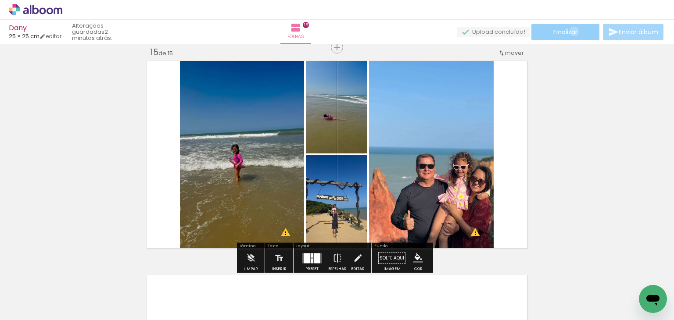
click at [571, 31] on span "Finalizar" at bounding box center [566, 32] width 24 height 6
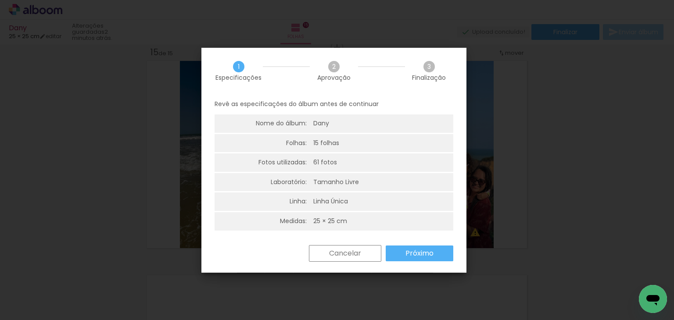
click at [0, 0] on slot "Próximo" at bounding box center [0, 0] width 0 height 0
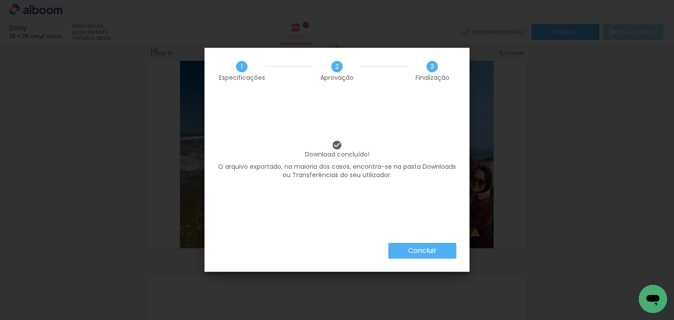
scroll to position [0, 2399]
click at [437, 250] on paper-button "Concluir" at bounding box center [422, 251] width 68 height 16
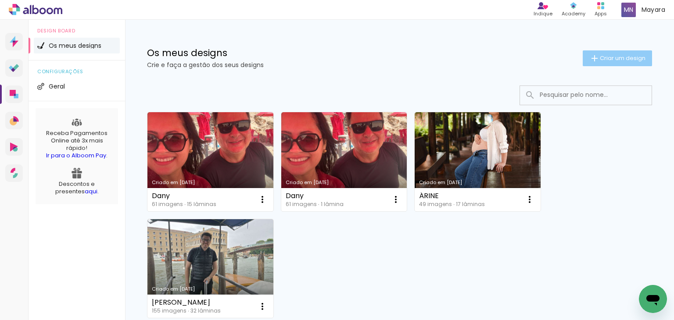
click at [607, 56] on span "Criar um design" at bounding box center [623, 58] width 46 height 6
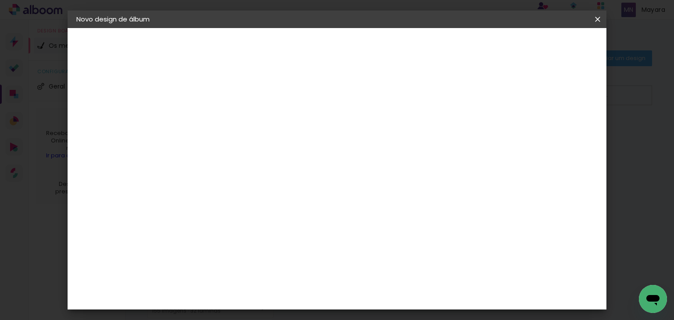
click at [220, 118] on input at bounding box center [220, 118] width 0 height 14
type input "batismo - [PERSON_NAME]"
type paper-input "batismo - [PERSON_NAME]"
click at [0, 0] on slot "Avançar" at bounding box center [0, 0] width 0 height 0
